Goal: Browse casually

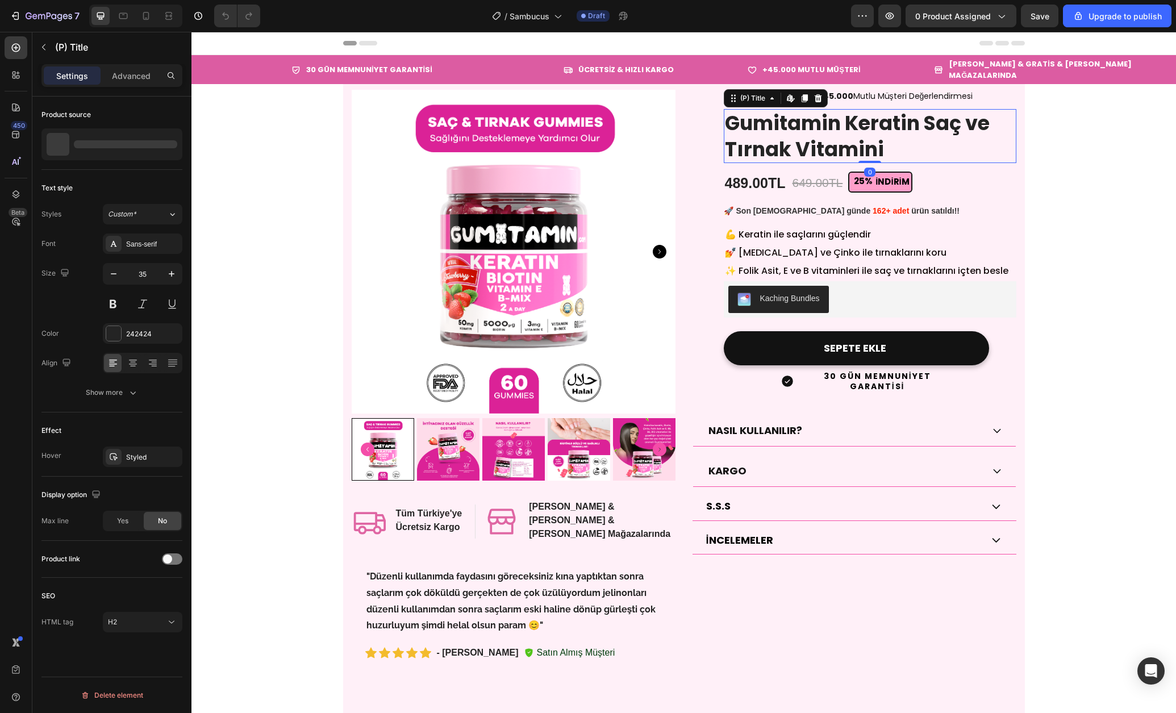
click at [852, 122] on h2 "Gumitamin Keratin Saç ve Tırnak Vitamini" at bounding box center [870, 136] width 293 height 54
click at [893, 133] on h2 "Gumitamin Keratin Saç ve Tırnak Vitamini" at bounding box center [870, 136] width 293 height 54
click at [841, 124] on h2 "Gumitamin Keratin Saç ve Tırnak Vitamini" at bounding box center [870, 136] width 293 height 54
click at [157, 152] on div at bounding box center [167, 144] width 32 height 32
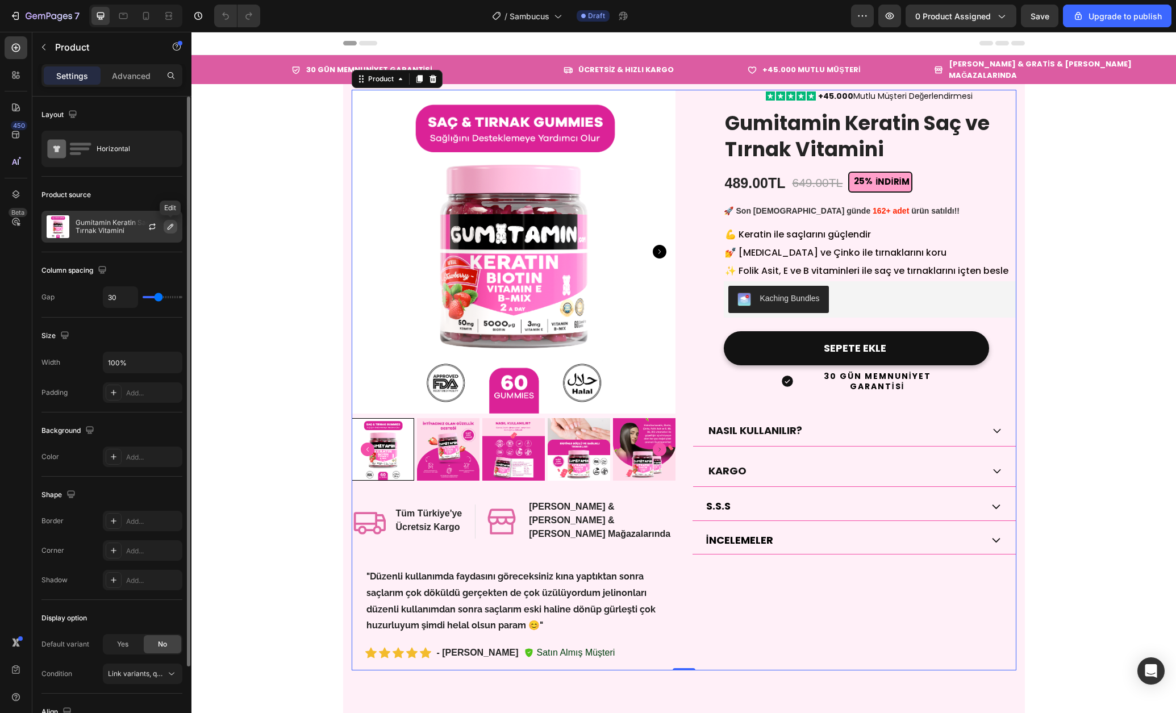
click at [168, 231] on icon "button" at bounding box center [170, 226] width 9 height 9
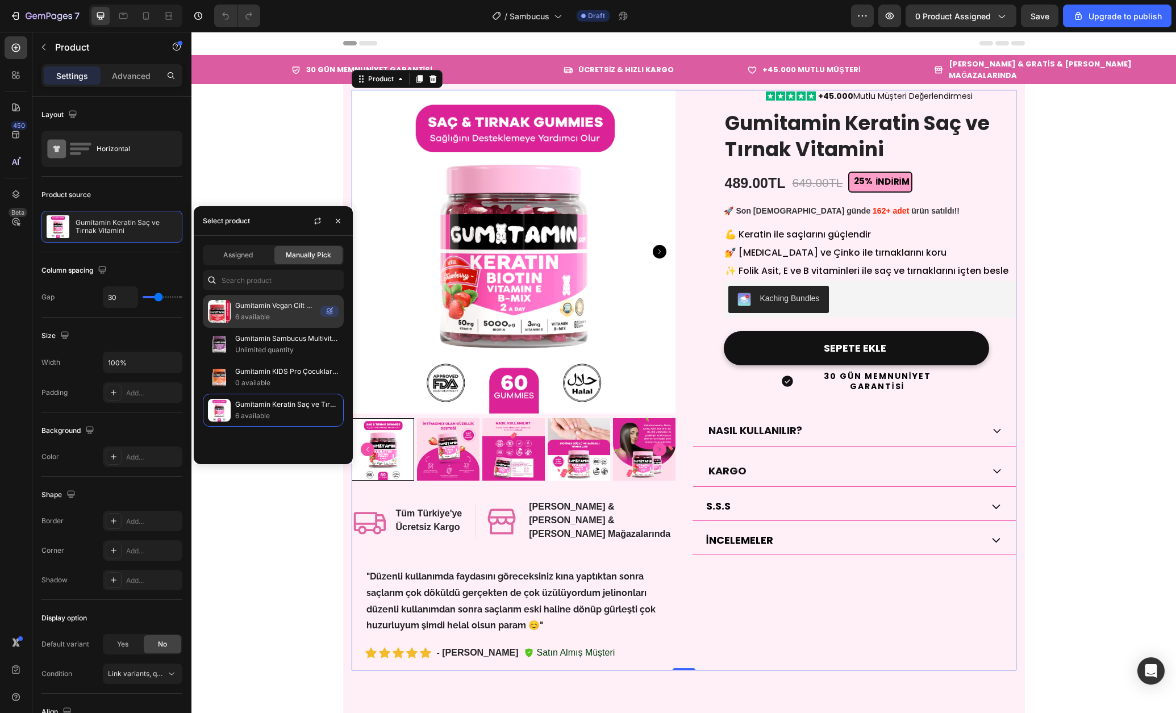
click at [287, 316] on p "6 available" at bounding box center [275, 316] width 81 height 11
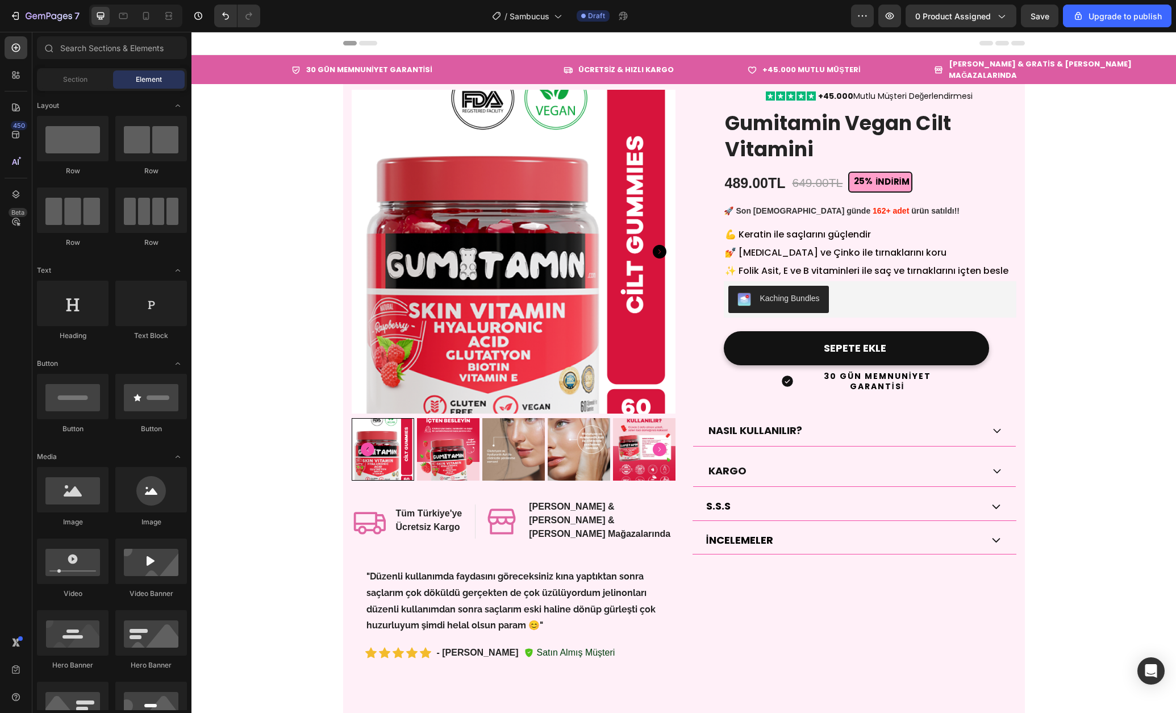
click at [793, 293] on div "Kaching Bundles" at bounding box center [790, 299] width 60 height 12
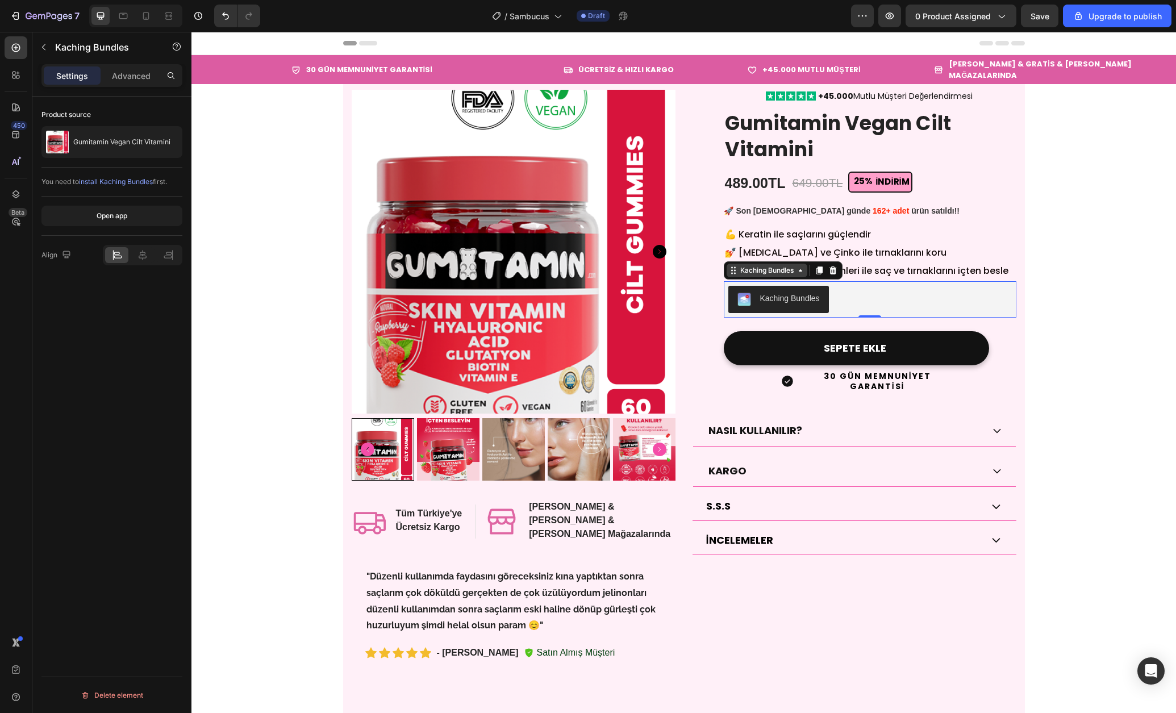
click at [796, 265] on div "Kaching Bundles" at bounding box center [767, 270] width 58 height 10
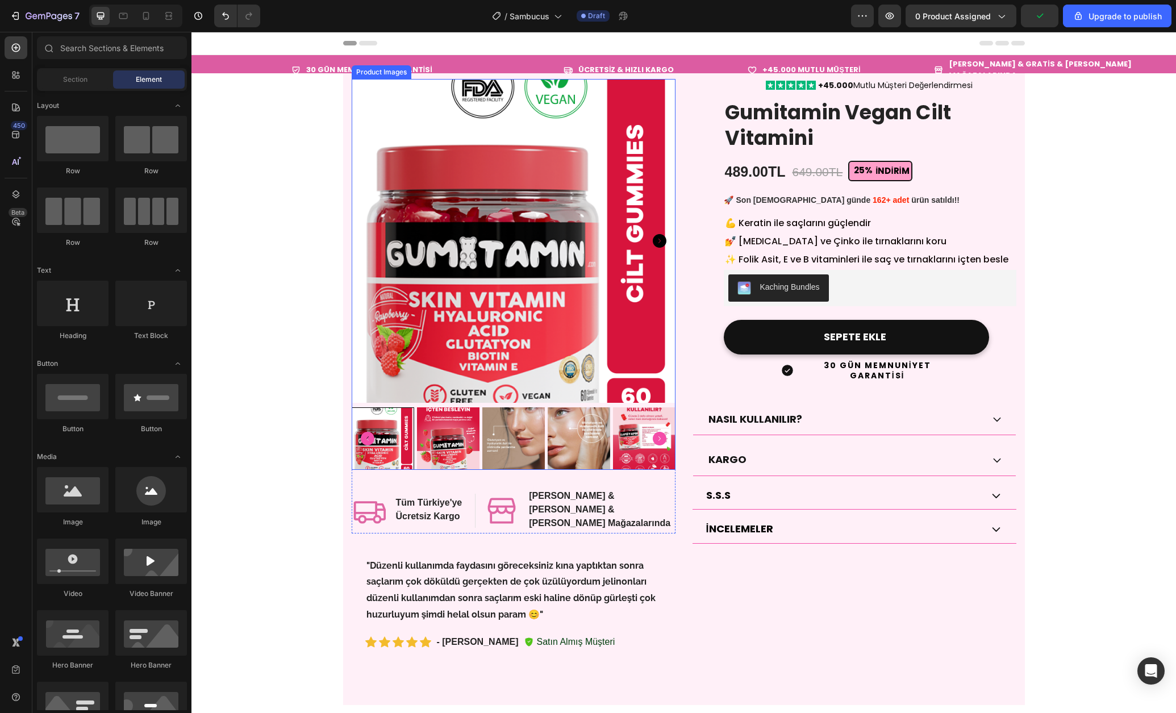
click at [660, 444] on icon "Carousel Next Arrow" at bounding box center [660, 439] width 14 height 14
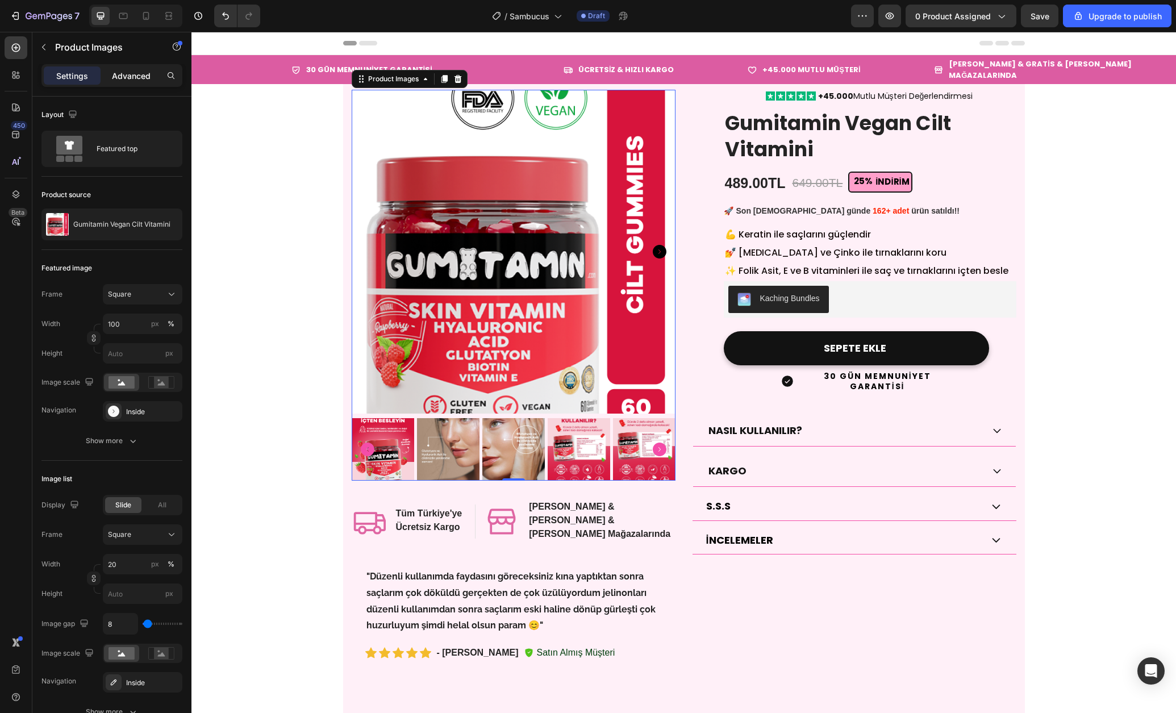
click at [122, 74] on p "Advanced" at bounding box center [131, 76] width 39 height 12
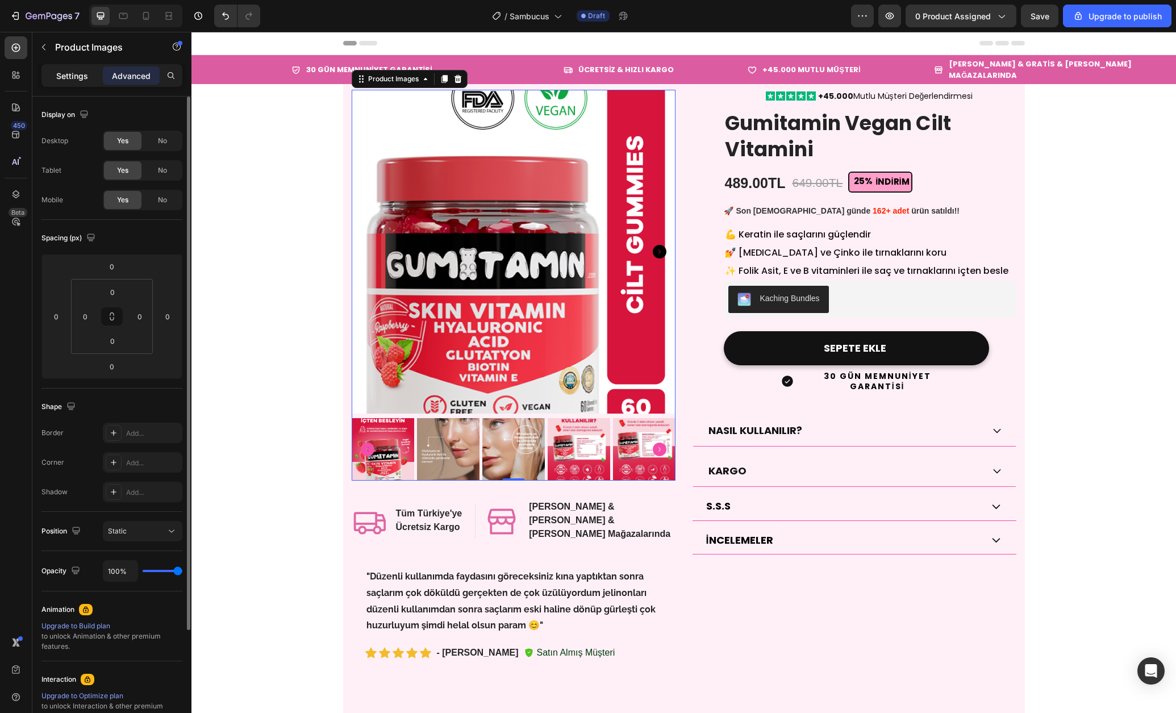
click at [65, 78] on p "Settings" at bounding box center [72, 76] width 32 height 12
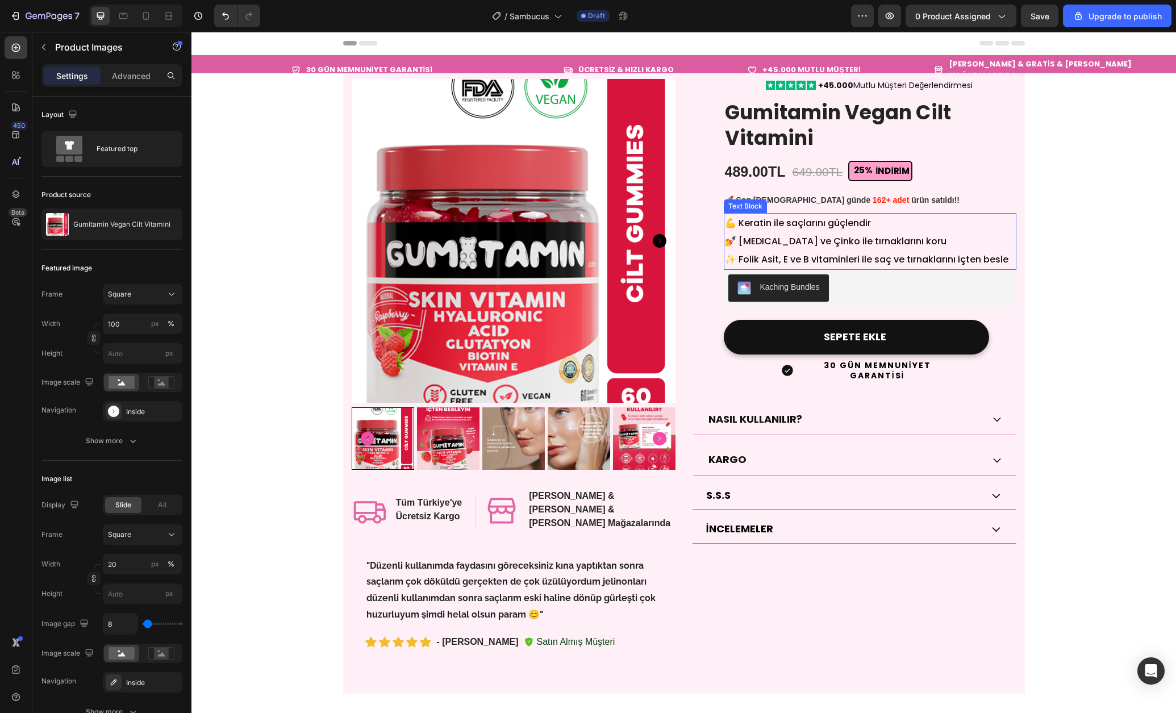
click at [849, 214] on p "💪 Keratin ile saçlarını güçlendir" at bounding box center [870, 223] width 290 height 18
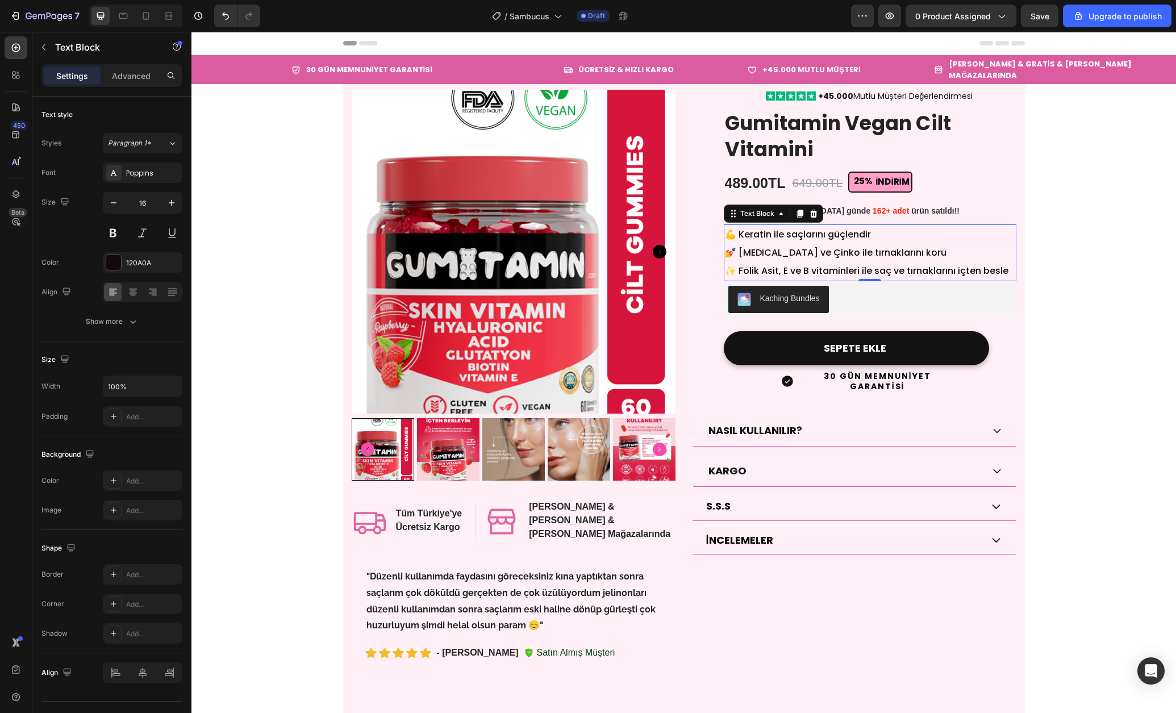
click at [63, 76] on p "Settings" at bounding box center [72, 76] width 32 height 12
click at [861, 264] on span "✨ Folik Asit, E ve B vitaminleri ile saç ve tırnaklarını içten besle" at bounding box center [867, 270] width 284 height 13
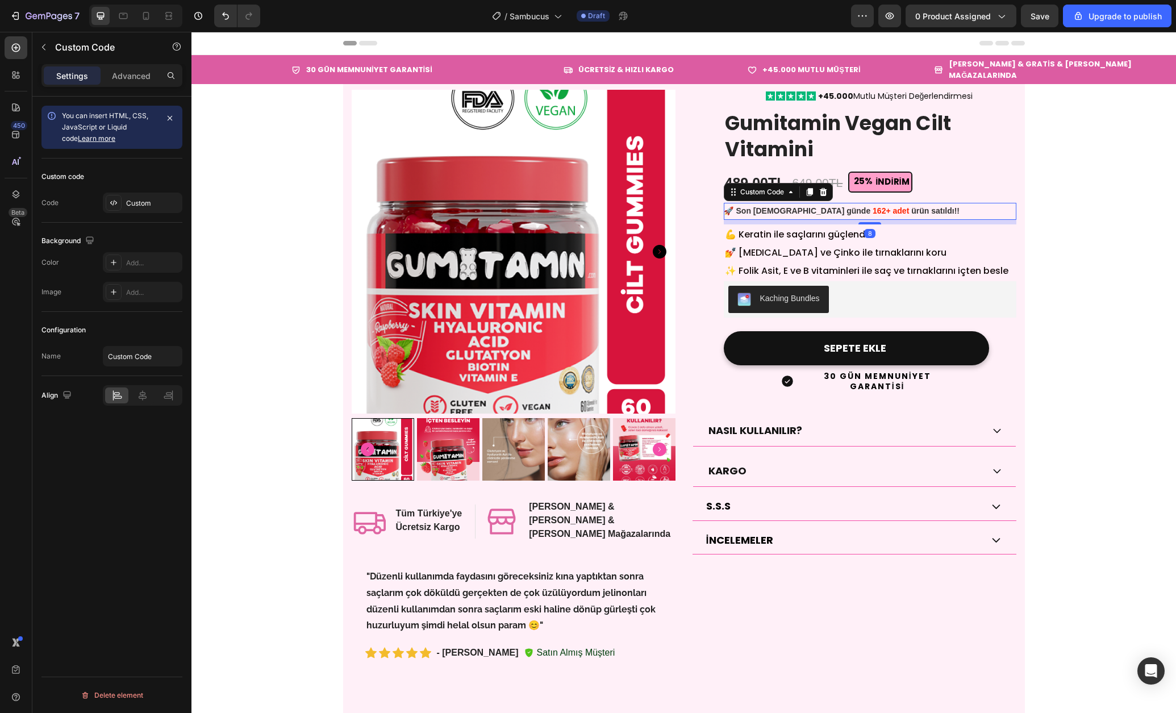
click at [957, 237] on div "🛒 326 kişinin sepetinde, tükenmeden al!" at bounding box center [870, 245] width 293 height 17
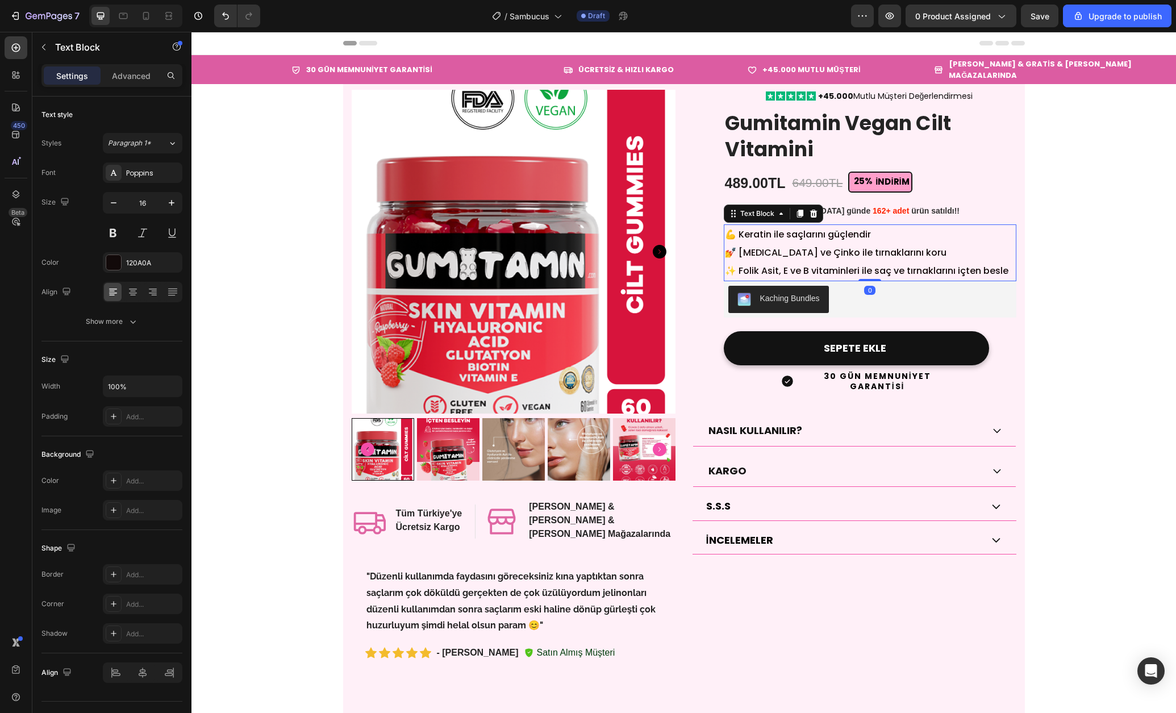
click at [830, 230] on p "💪 Keratin ile saçlarını güçlendir" at bounding box center [870, 235] width 290 height 18
click at [843, 256] on span "Son [DEMOGRAPHIC_DATA] saatte 12.8B kişi görüntüledi!" at bounding box center [845, 262] width 219 height 12
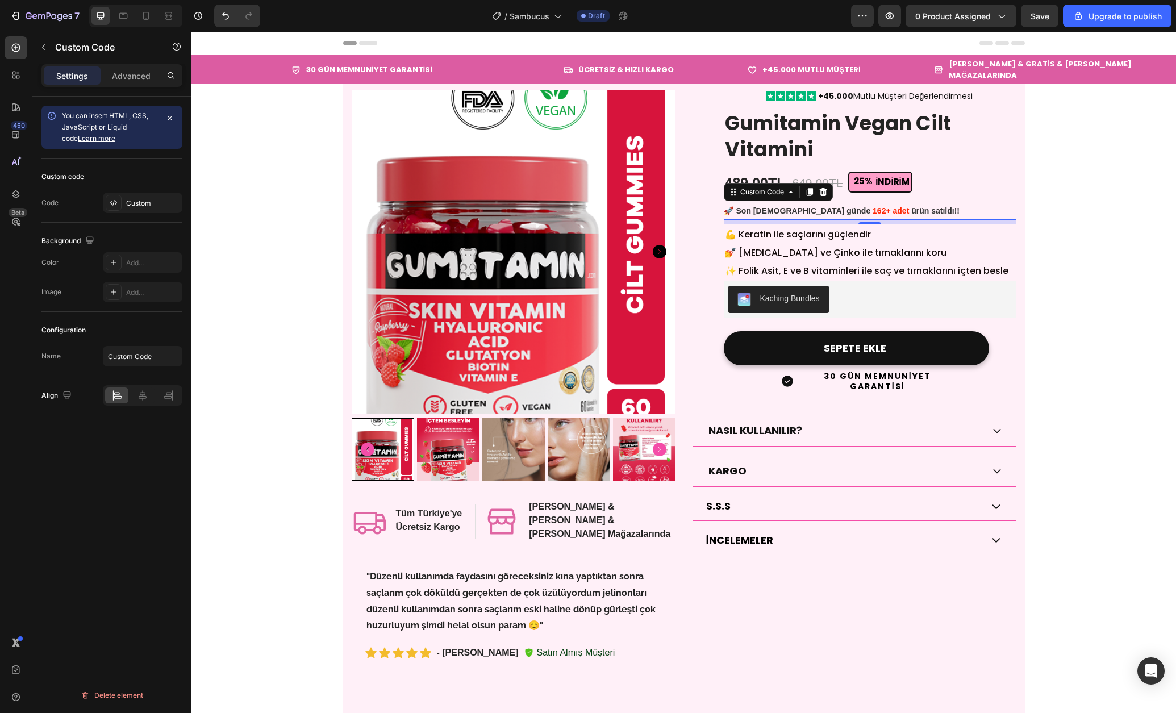
click at [887, 223] on b "ortalamasıyla!" at bounding box center [861, 227] width 53 height 9
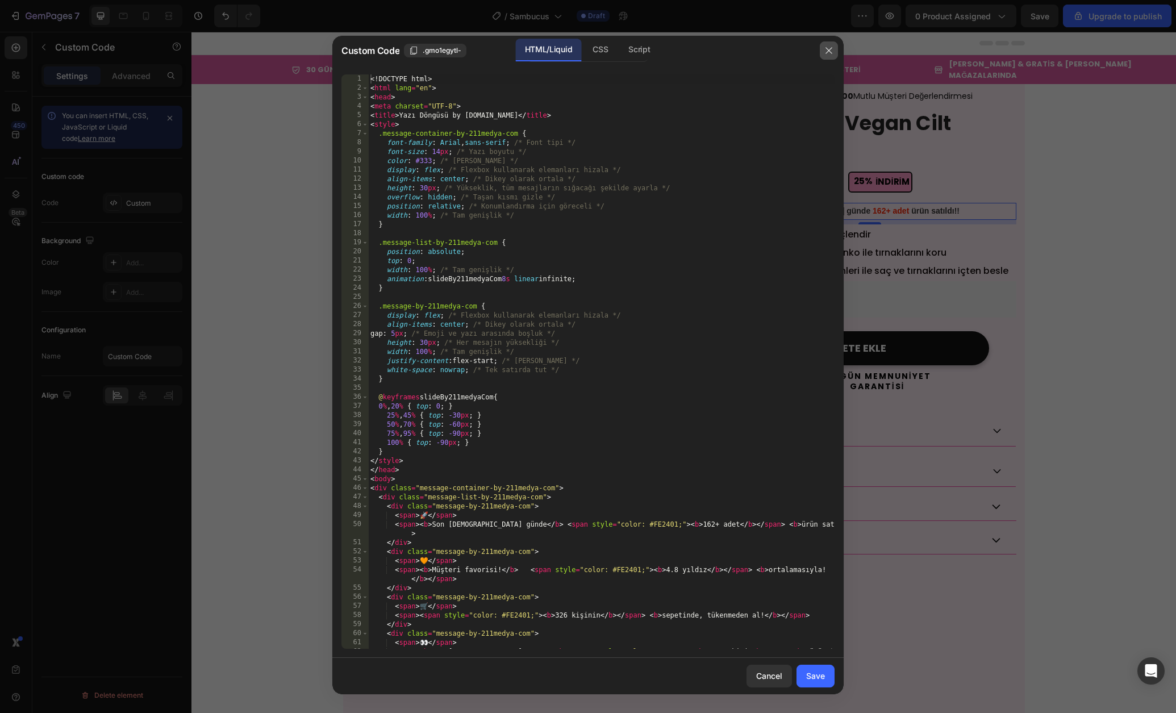
click at [833, 48] on icon "button" at bounding box center [828, 50] width 9 height 9
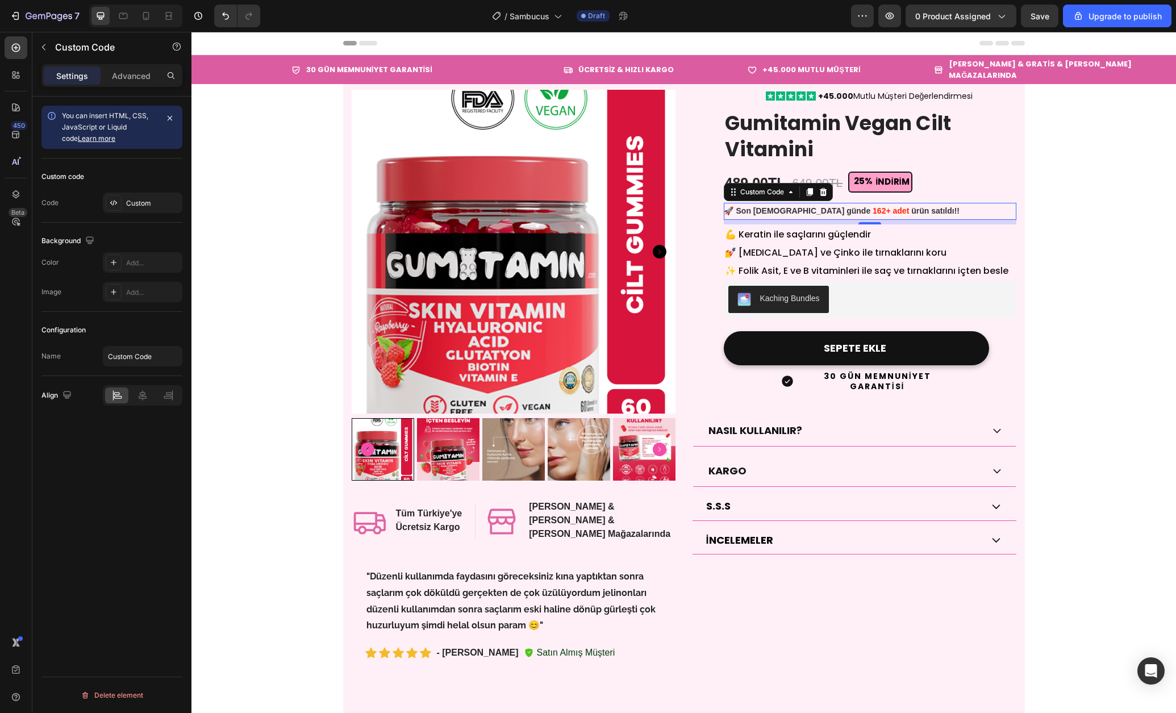
click at [911, 203] on div "🚀 Son [DEMOGRAPHIC_DATA] günde 162+ adet ürün satıldı!!" at bounding box center [870, 211] width 293 height 17
click at [794, 222] on span "Müşteri favorisi! 4.8 yıldız ortalamasıyla!" at bounding box center [812, 228] width 152 height 12
click at [794, 223] on b "Müşteri favorisi!" at bounding box center [766, 227] width 61 height 9
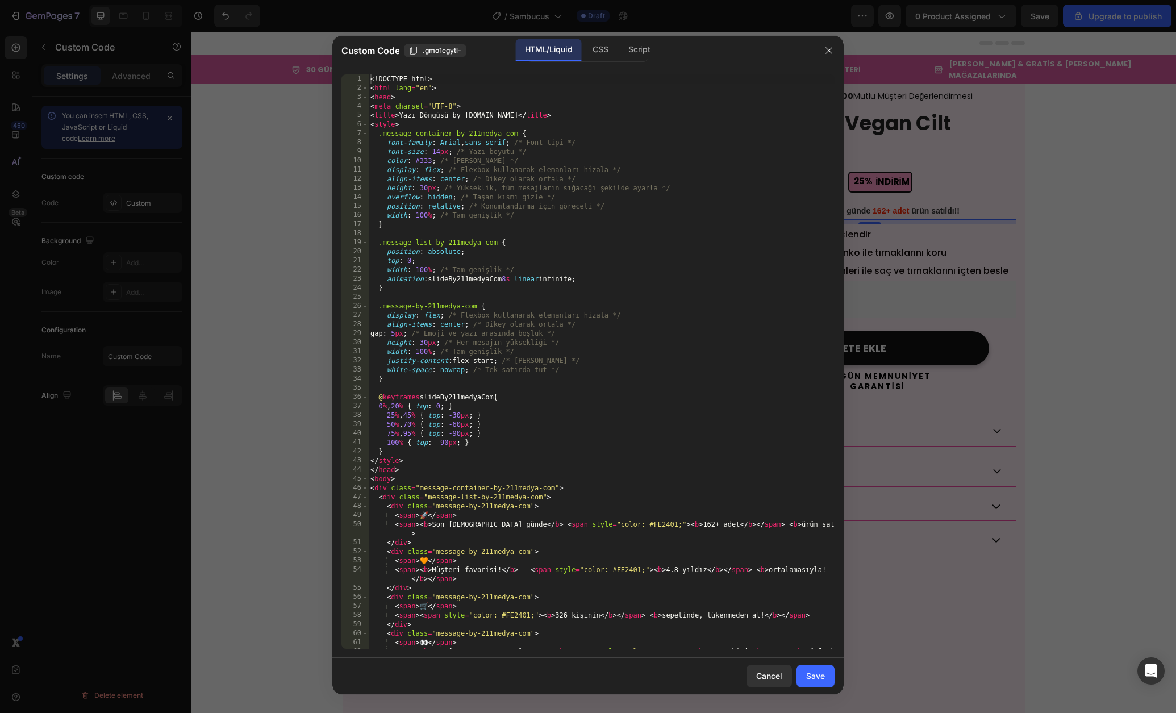
click at [901, 189] on div at bounding box center [588, 356] width 1176 height 713
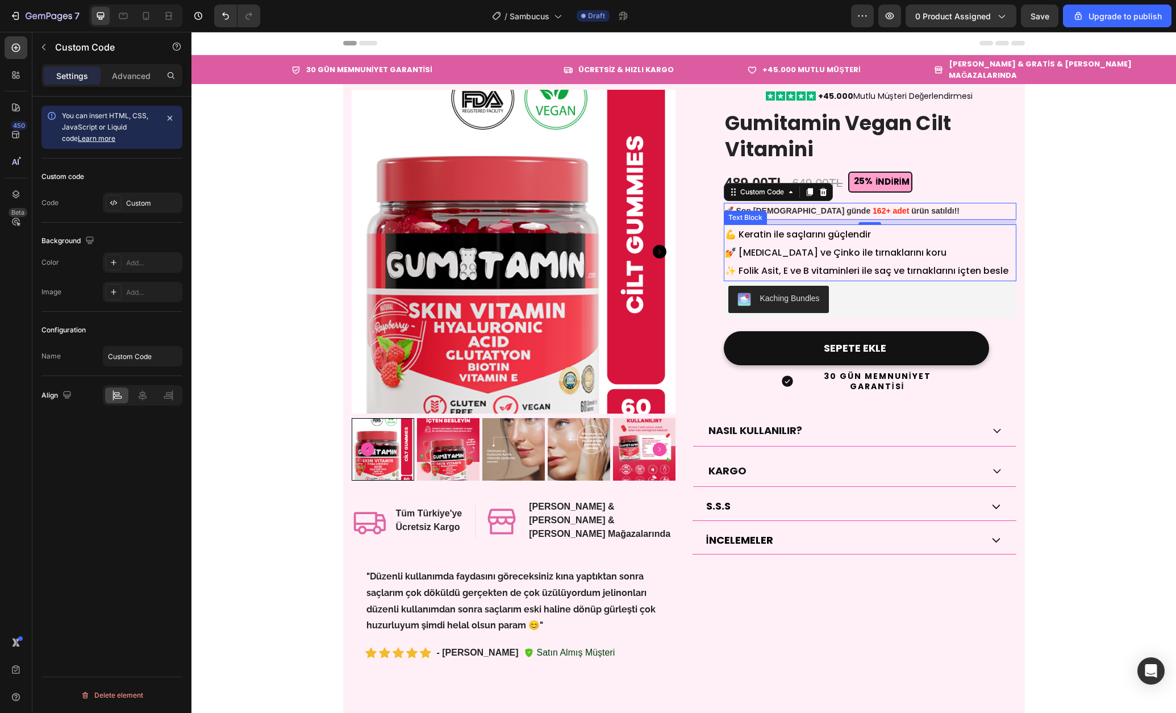
click at [805, 246] on span "💅 [MEDICAL_DATA] ve Çinko ile tırnaklarını koru" at bounding box center [836, 252] width 222 height 13
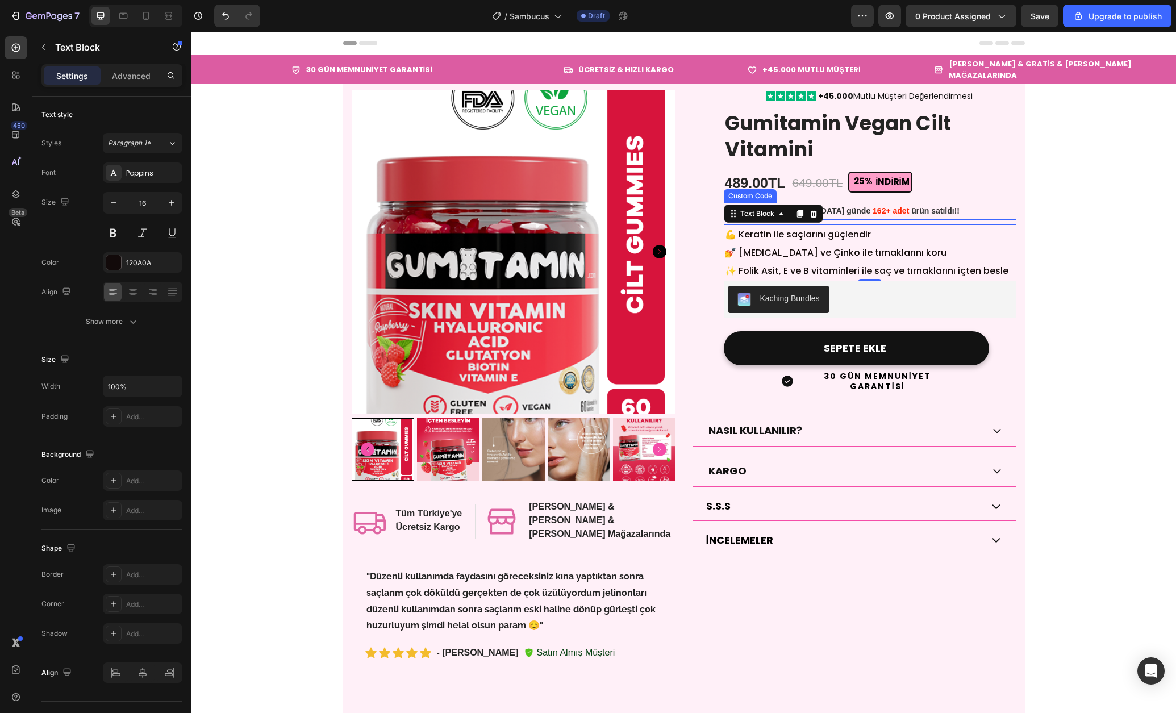
click at [855, 240] on b "sepetinde, tükenmeden al!" at bounding box center [829, 244] width 100 height 9
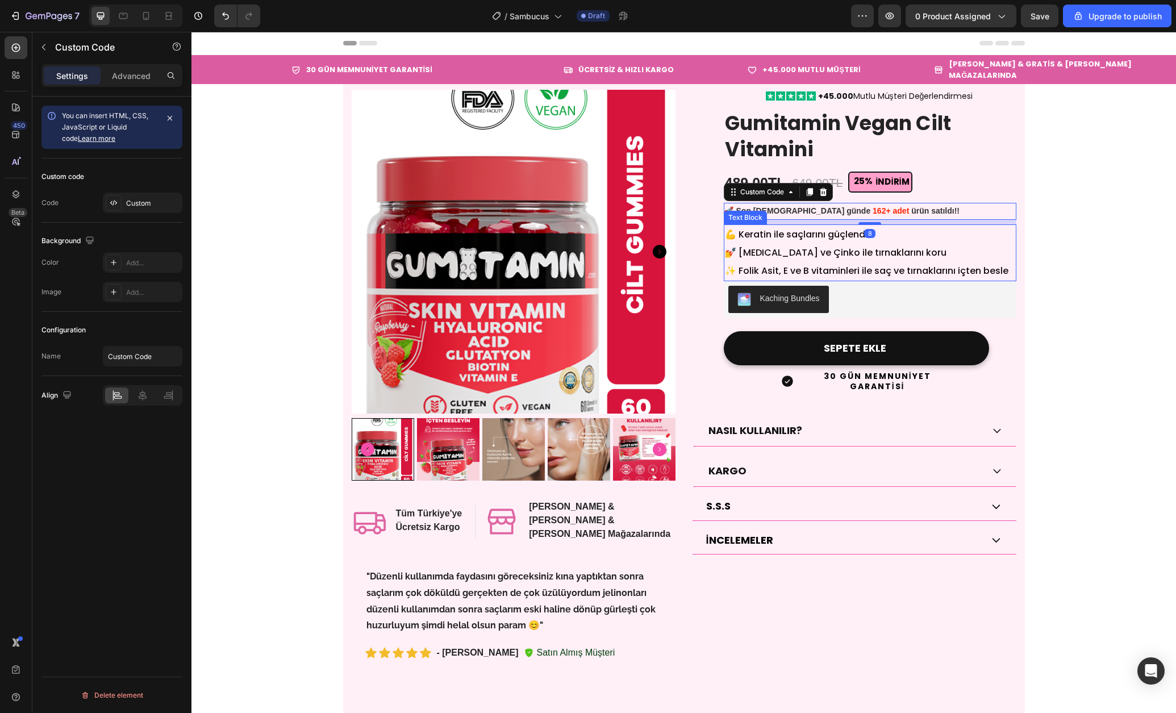
click at [845, 246] on span "💅 [MEDICAL_DATA] ve Çinko ile tırnaklarını koru" at bounding box center [836, 252] width 222 height 13
click at [869, 240] on b "sepetinde, tükenmeden al!" at bounding box center [829, 244] width 100 height 9
click at [909, 257] on b "görüntüledi!" at bounding box center [932, 261] width 47 height 9
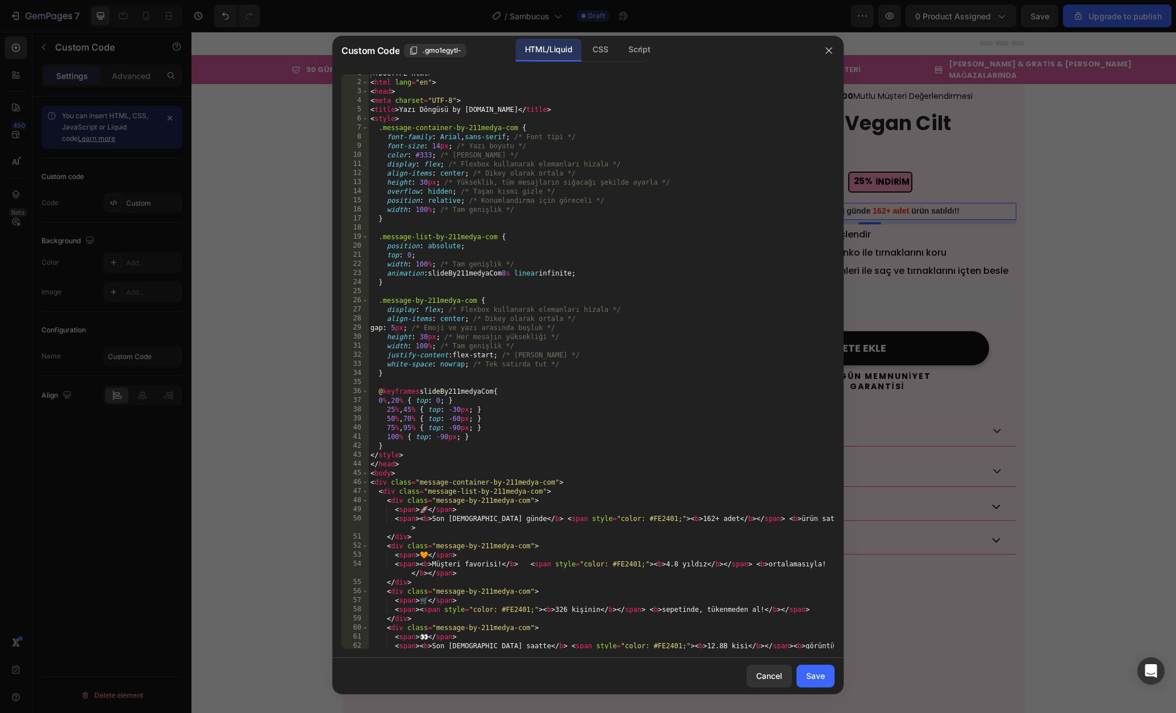
scroll to position [28, 0]
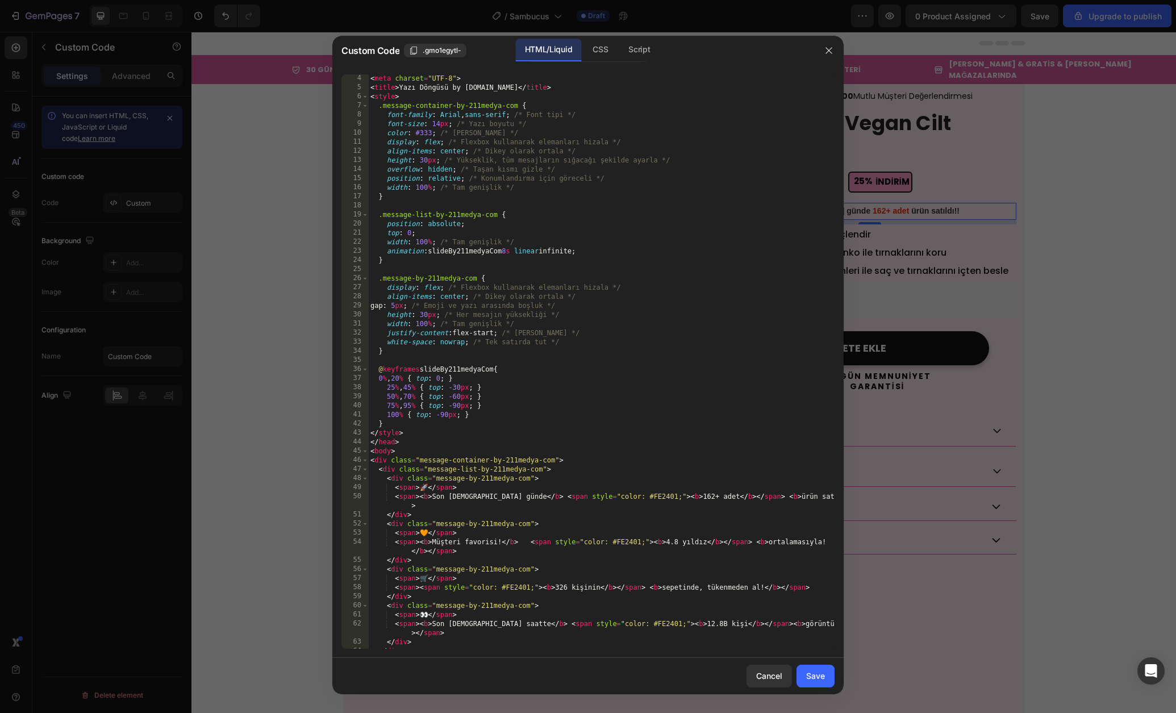
click at [856, 309] on div at bounding box center [588, 356] width 1176 height 713
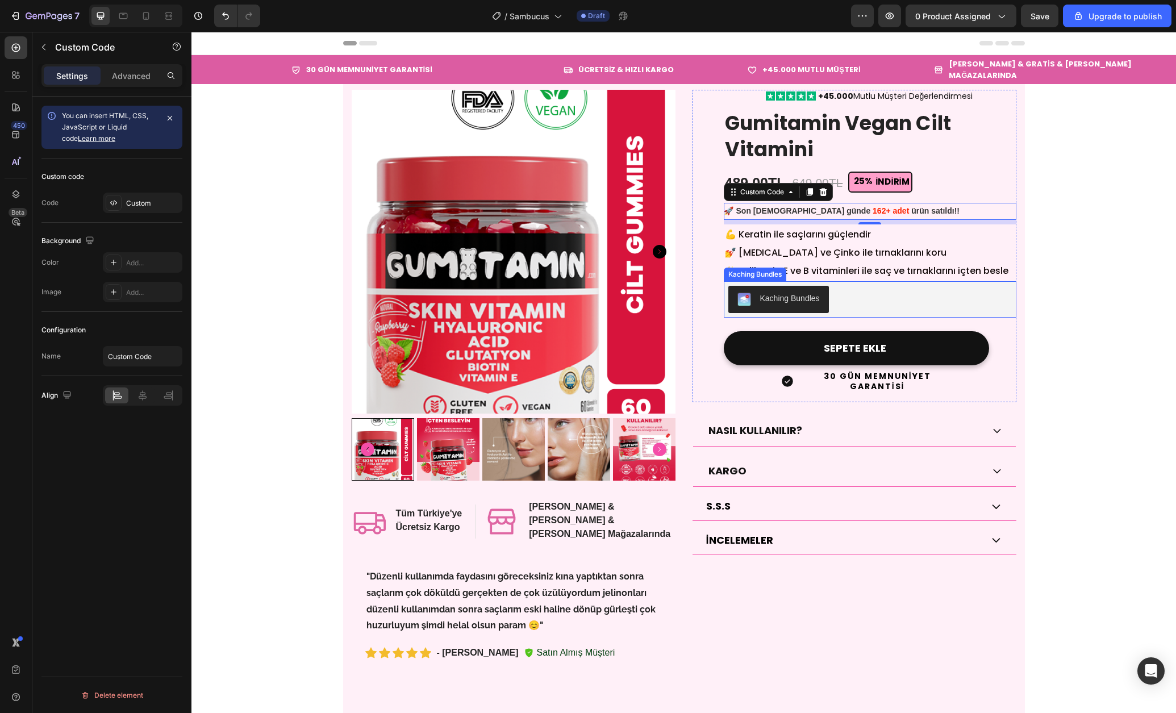
click at [880, 281] on div "Kaching Bundles" at bounding box center [870, 299] width 293 height 36
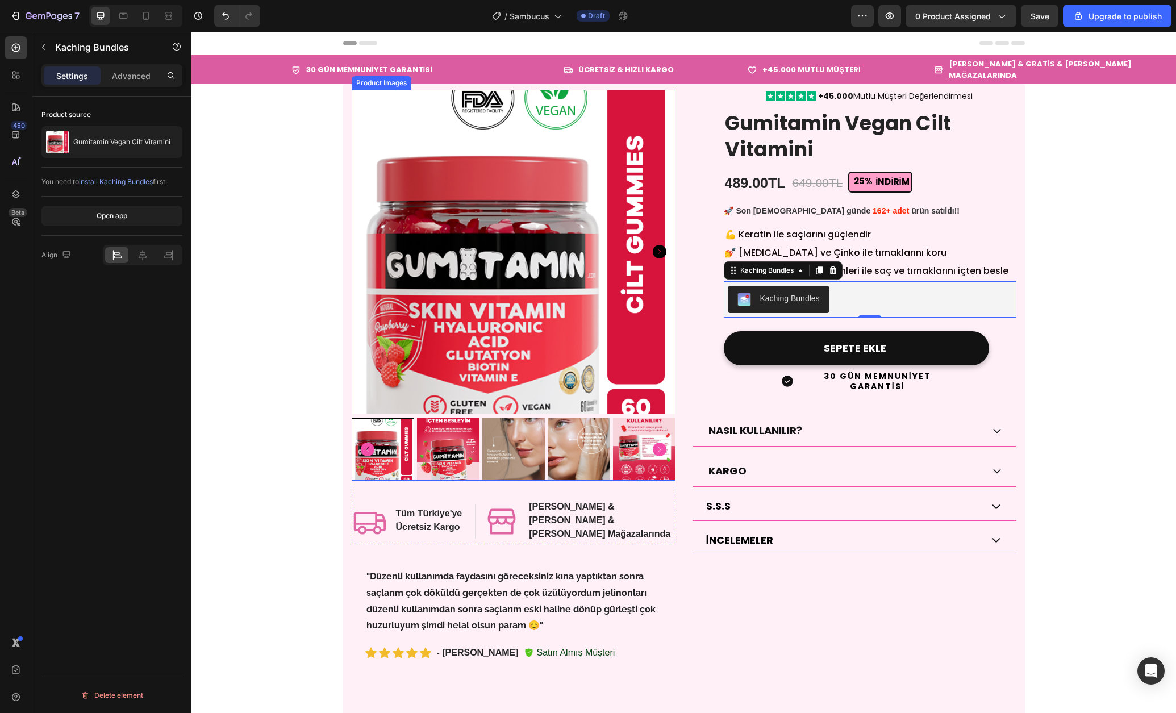
click at [657, 248] on img at bounding box center [514, 252] width 324 height 324
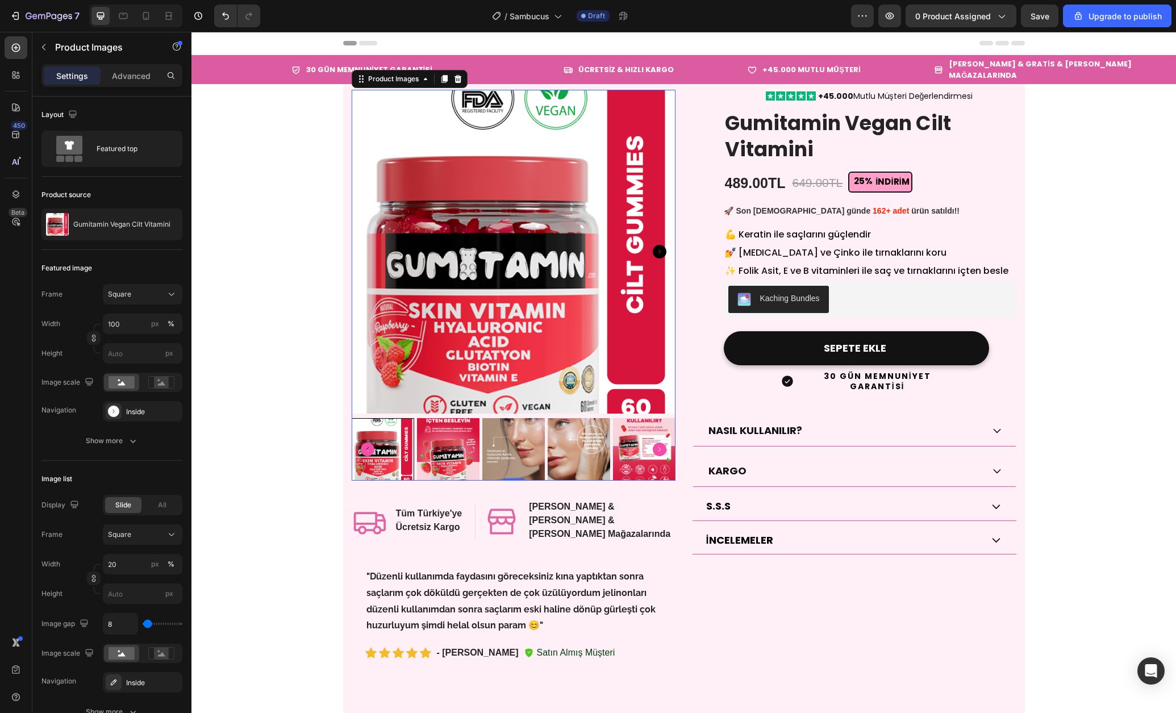
click at [661, 245] on icon "Carousel Next Arrow" at bounding box center [660, 252] width 14 height 14
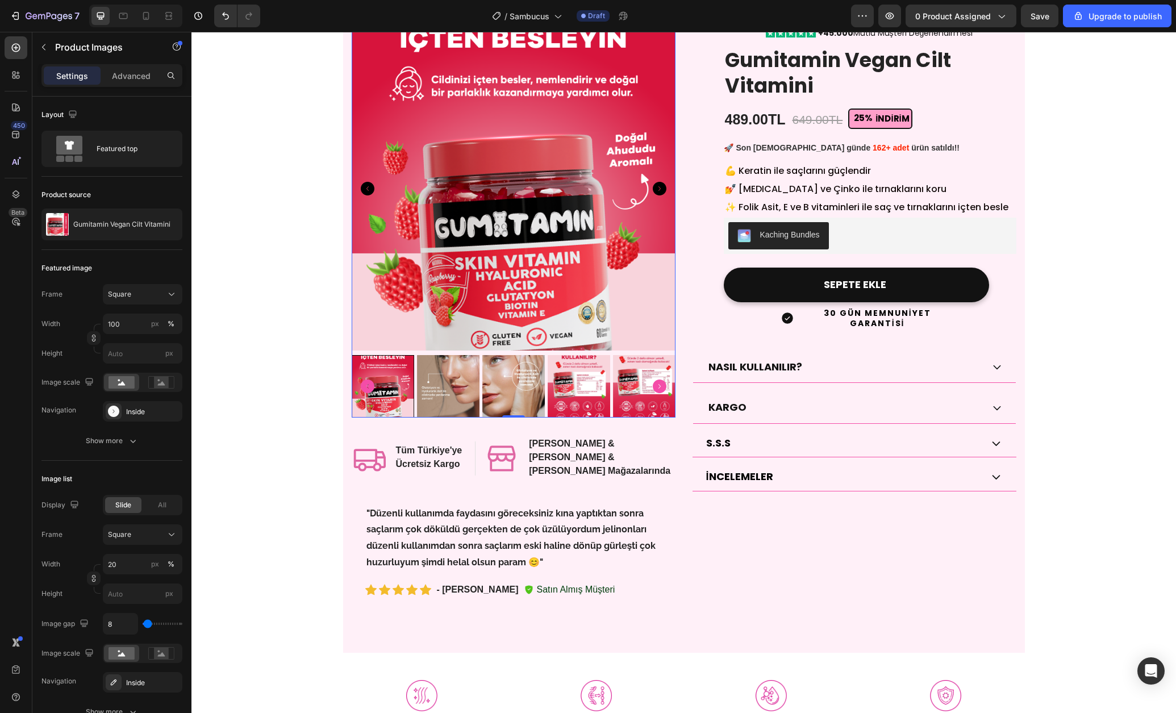
scroll to position [0, 0]
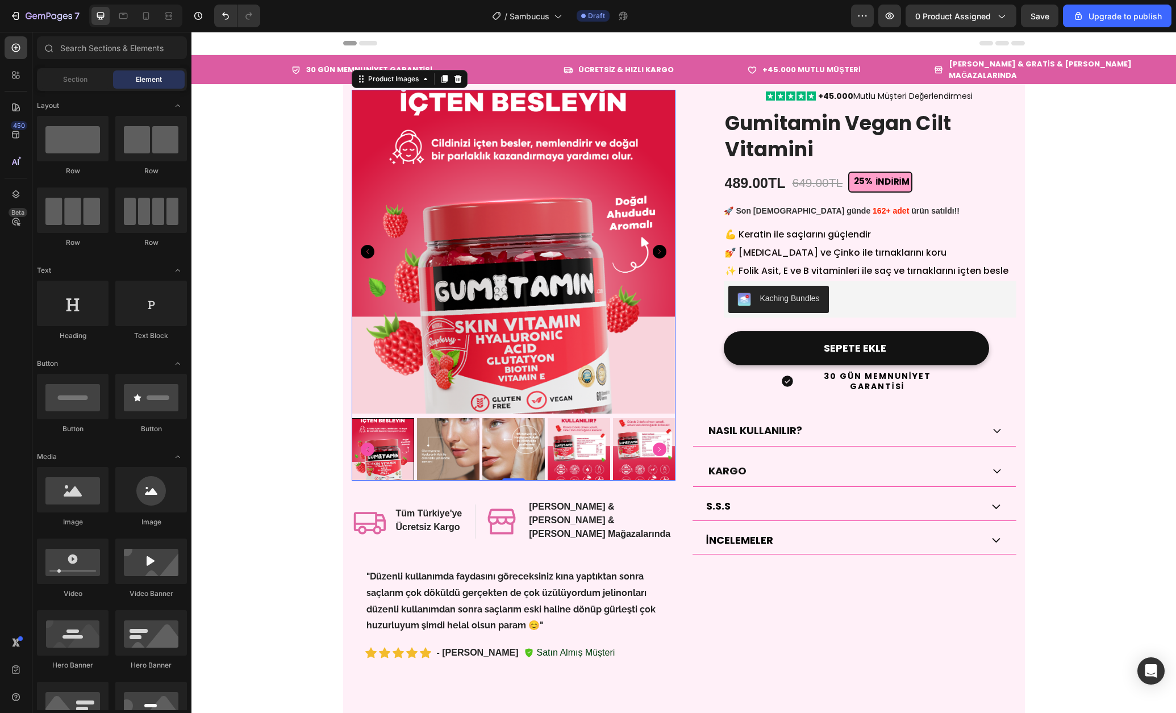
click at [18, 20] on icon "button" at bounding box center [15, 15] width 11 height 11
